Goal: Information Seeking & Learning: Find specific fact

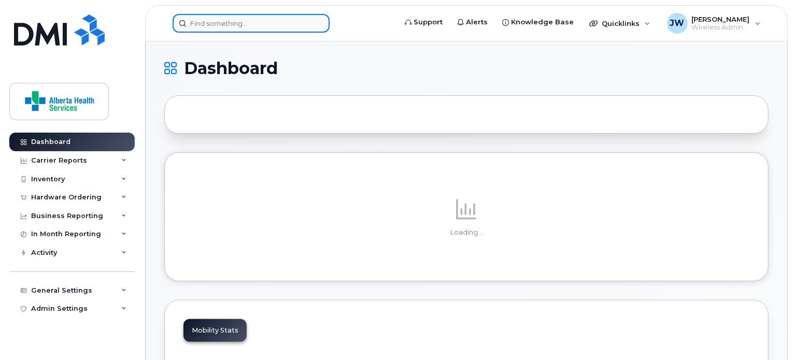
drag, startPoint x: 287, startPoint y: 21, endPoint x: 298, endPoint y: 31, distance: 14.3
click at [288, 22] on input at bounding box center [251, 23] width 157 height 19
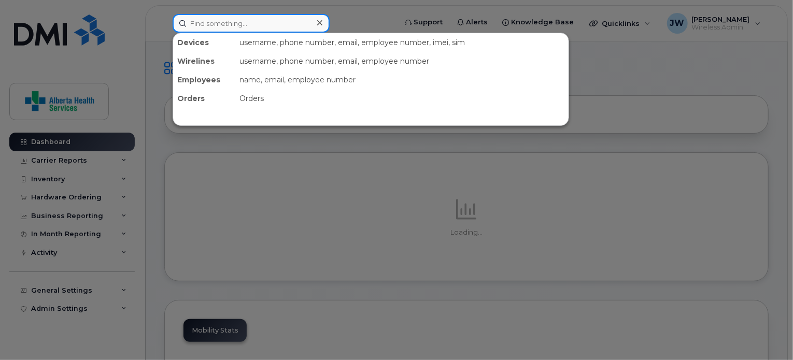
paste input "5875772035"
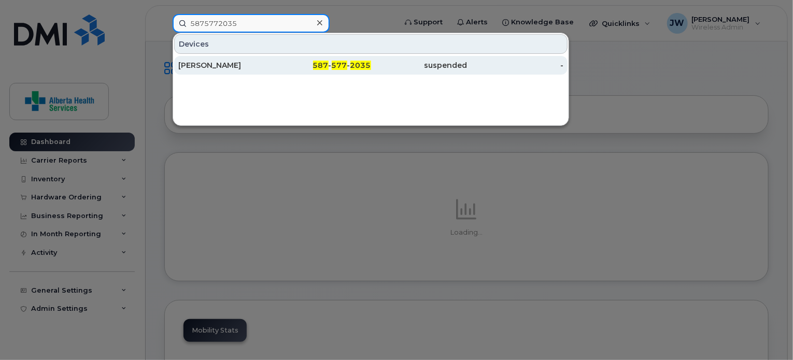
type input "5875772035"
click at [297, 68] on div "587 - 577 - 2035" at bounding box center [323, 65] width 96 height 10
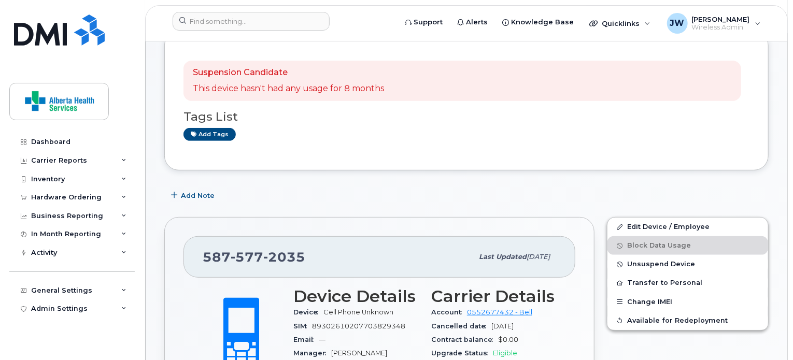
scroll to position [155, 0]
